Goal: Task Accomplishment & Management: Complete application form

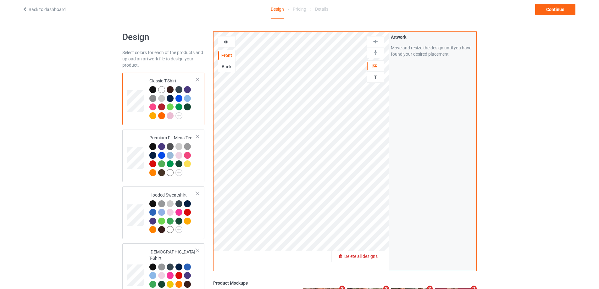
click at [374, 258] on span "Delete all designs" at bounding box center [360, 256] width 33 height 5
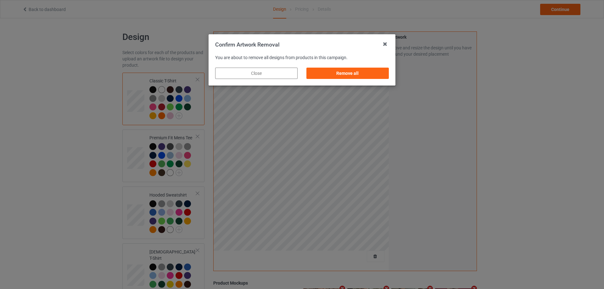
click at [373, 73] on div "Remove all" at bounding box center [347, 73] width 82 height 11
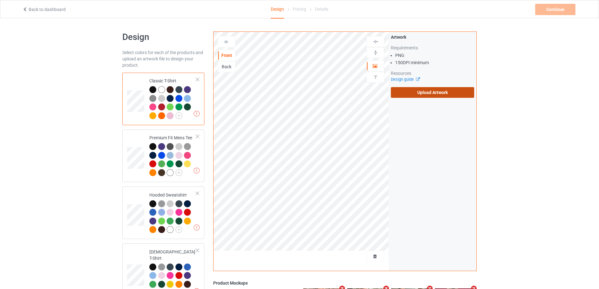
click at [423, 92] on label "Upload Artwork" at bounding box center [432, 92] width 83 height 11
click at [0, 0] on input "Upload Artwork" at bounding box center [0, 0] width 0 height 0
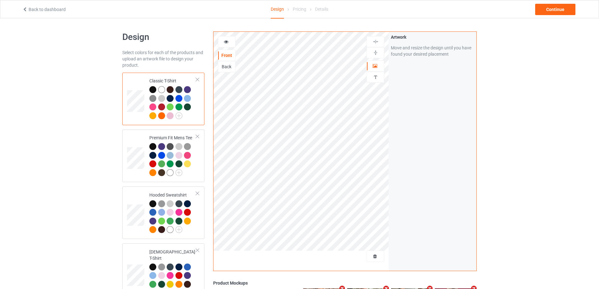
click at [556, 10] on div "Continue" at bounding box center [555, 9] width 40 height 11
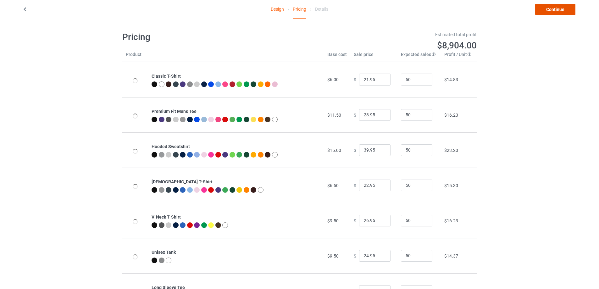
click at [556, 10] on link "Continue" at bounding box center [555, 9] width 40 height 11
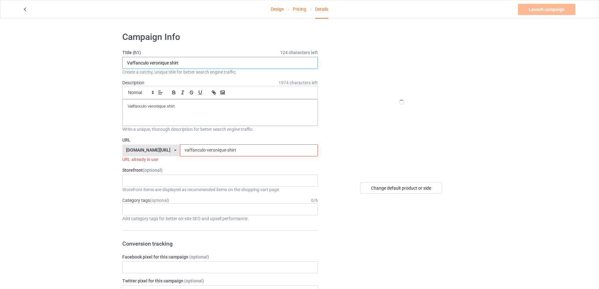
drag, startPoint x: 186, startPoint y: 62, endPoint x: 187, endPoint y: 107, distance: 45.3
paste input "[URL][DOMAIN_NAME]"
type input "[URL][DOMAIN_NAME]"
click at [170, 114] on div "Vaffanculo veronique shirt" at bounding box center [220, 112] width 195 height 26
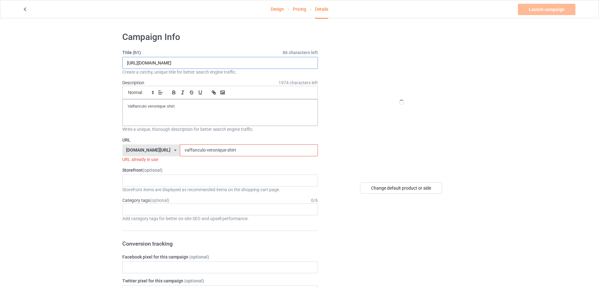
drag, startPoint x: 194, startPoint y: 62, endPoint x: 277, endPoint y: 62, distance: 83.3
click at [277, 62] on input "[URL][DOMAIN_NAME]" at bounding box center [220, 63] width 196 height 12
drag, startPoint x: 231, startPoint y: 150, endPoint x: 76, endPoint y: 145, distance: 155.1
paste input "jd-delay-you-loot-we-shoot"
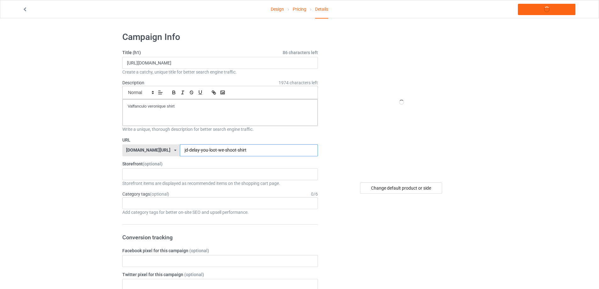
type input "jd-delay-you-loot-we-shoot-shirt"
drag, startPoint x: 171, startPoint y: 99, endPoint x: 27, endPoint y: 99, distance: 144.0
drag, startPoint x: 178, startPoint y: 108, endPoint x: 67, endPoint y: 108, distance: 110.7
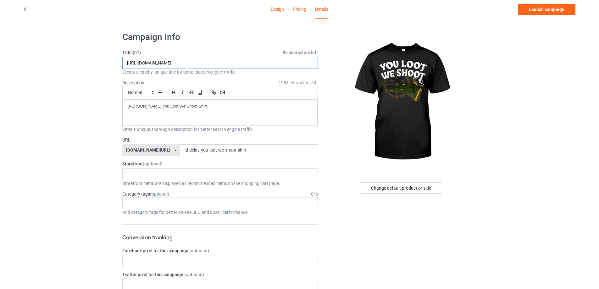
drag, startPoint x: 242, startPoint y: 61, endPoint x: 52, endPoint y: 62, distance: 190.9
paste input "[PERSON_NAME] You Loot We Shoot S"
type input "[PERSON_NAME] You Loot We Shoot Shirt"
click at [543, 4] on div "Design Pricing Details Launch campaign" at bounding box center [299, 9] width 563 height 18
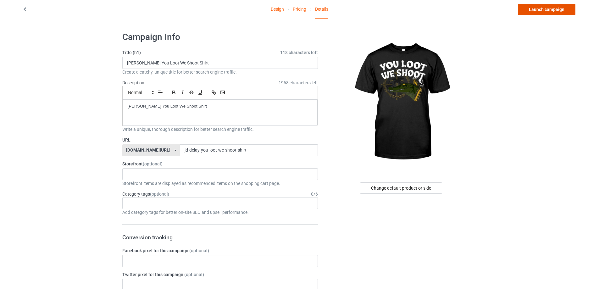
click at [542, 6] on link "Launch campaign" at bounding box center [547, 9] width 58 height 11
